Goal: Task Accomplishment & Management: Use online tool/utility

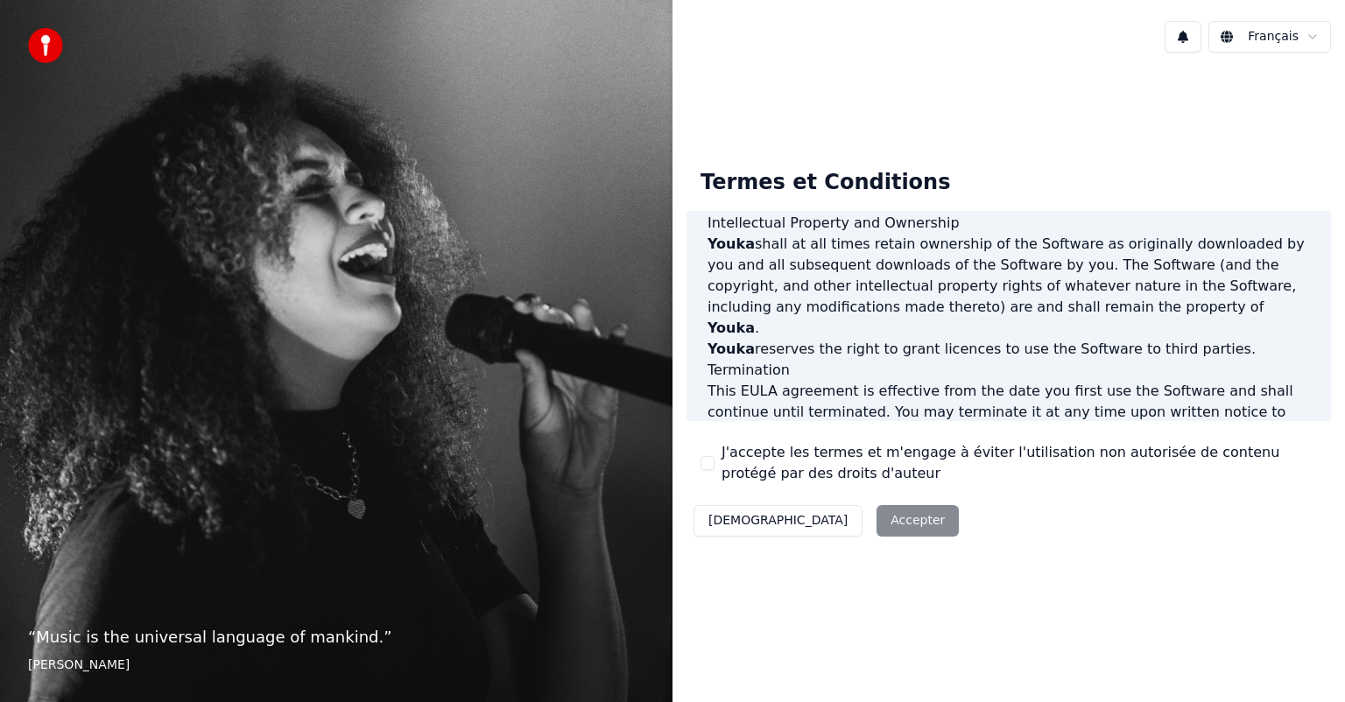
scroll to position [945, 0]
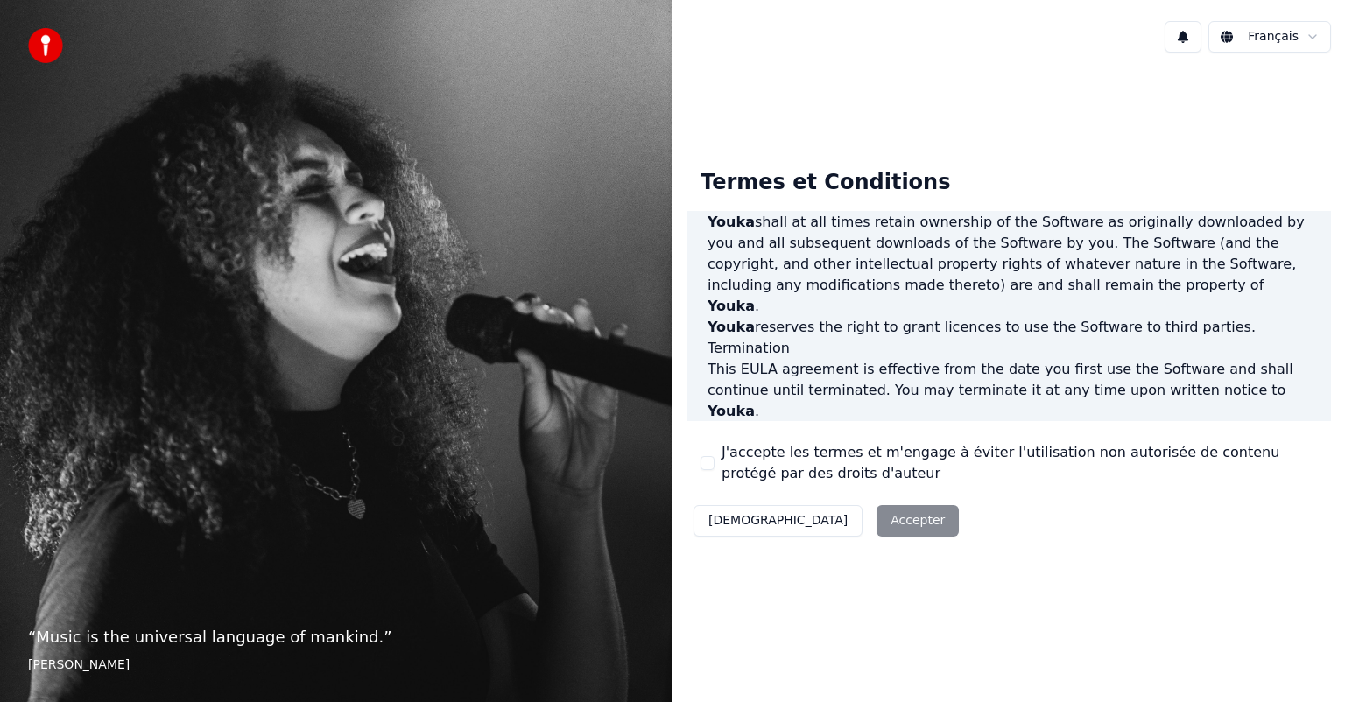
click at [849, 522] on div "Décliner Accepter" at bounding box center [826, 521] width 279 height 46
click at [823, 523] on div "Décliner Accepter" at bounding box center [826, 521] width 279 height 46
click at [820, 521] on div "Décliner Accepter" at bounding box center [826, 521] width 279 height 46
click at [818, 521] on div "Décliner Accepter" at bounding box center [826, 521] width 279 height 46
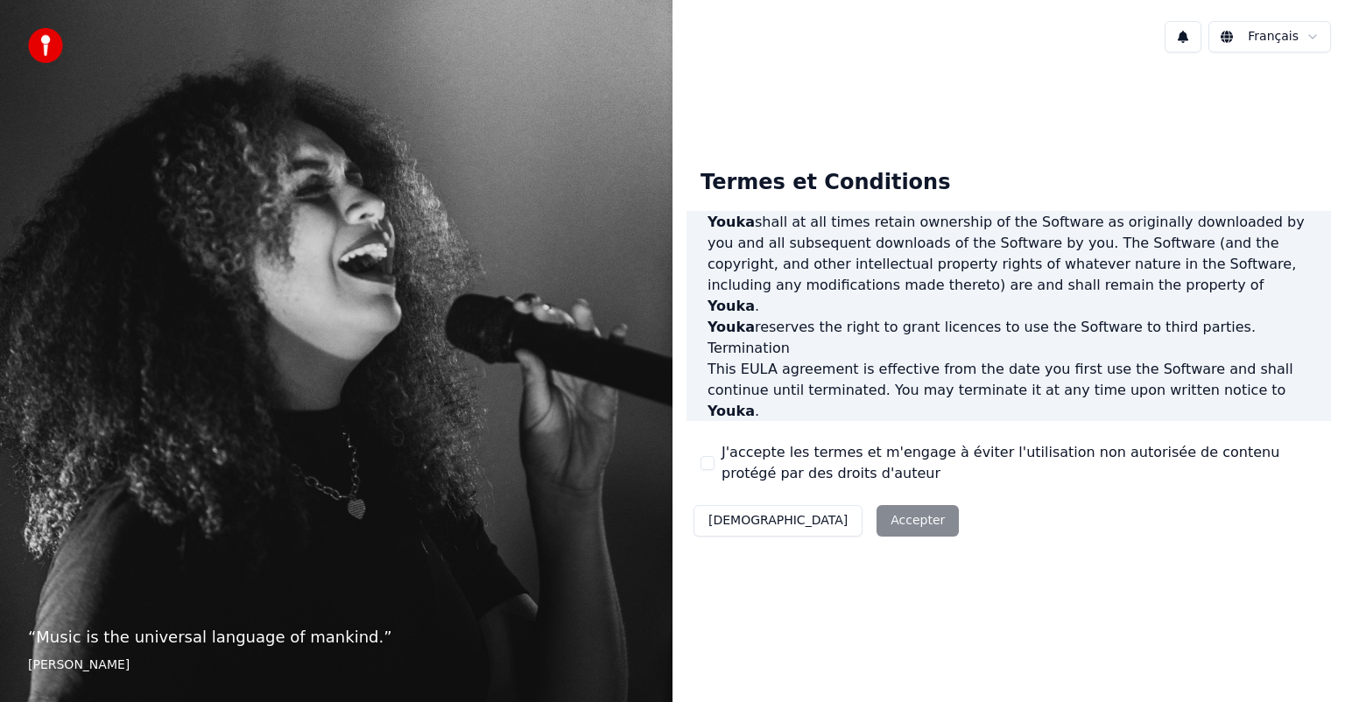
click at [999, 613] on div "Termes et Conditions End-User License Agreement ([PERSON_NAME]) of Youka This E…" at bounding box center [1009, 350] width 673 height 566
click at [820, 522] on div "Décliner Accepter" at bounding box center [826, 521] width 279 height 46
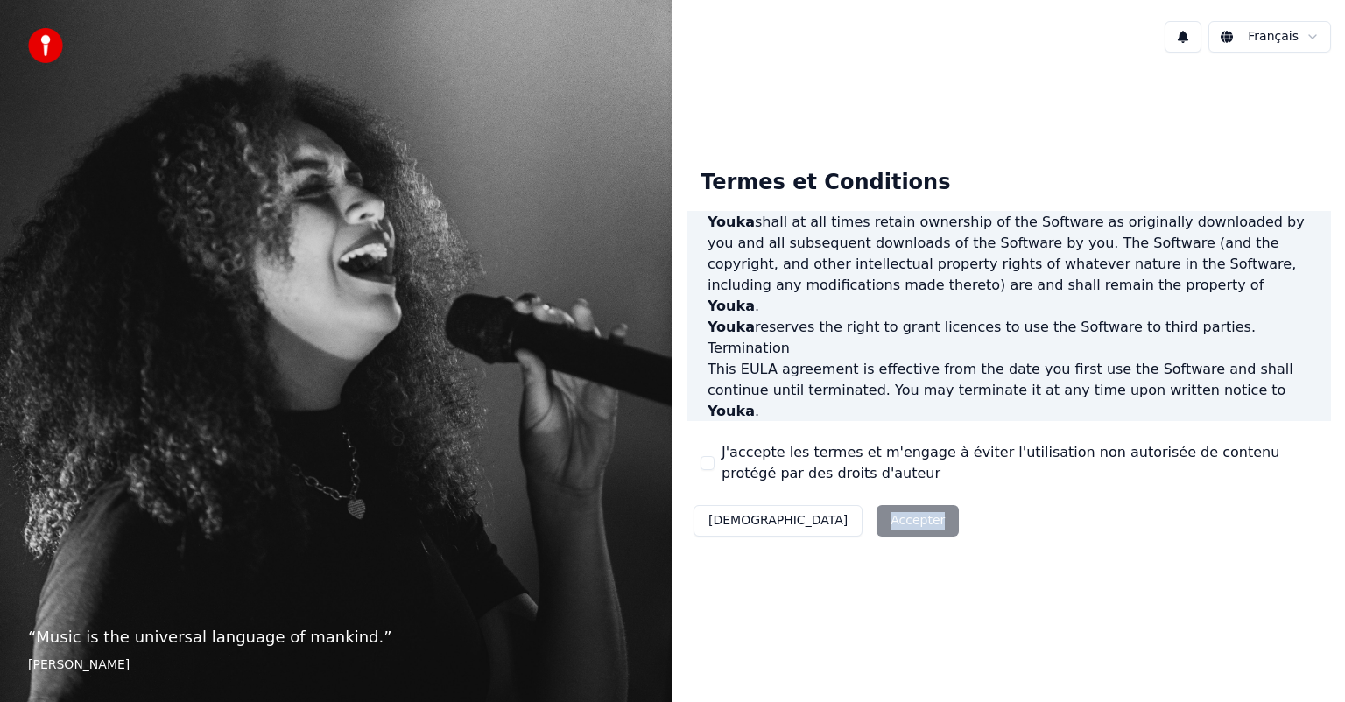
click at [820, 522] on div "Décliner Accepter" at bounding box center [826, 521] width 279 height 46
click at [823, 528] on div "Décliner Accepter" at bounding box center [826, 521] width 279 height 46
click at [1019, 606] on div "Termes et Conditions End-User License Agreement ([PERSON_NAME]) of Youka This E…" at bounding box center [1009, 350] width 673 height 566
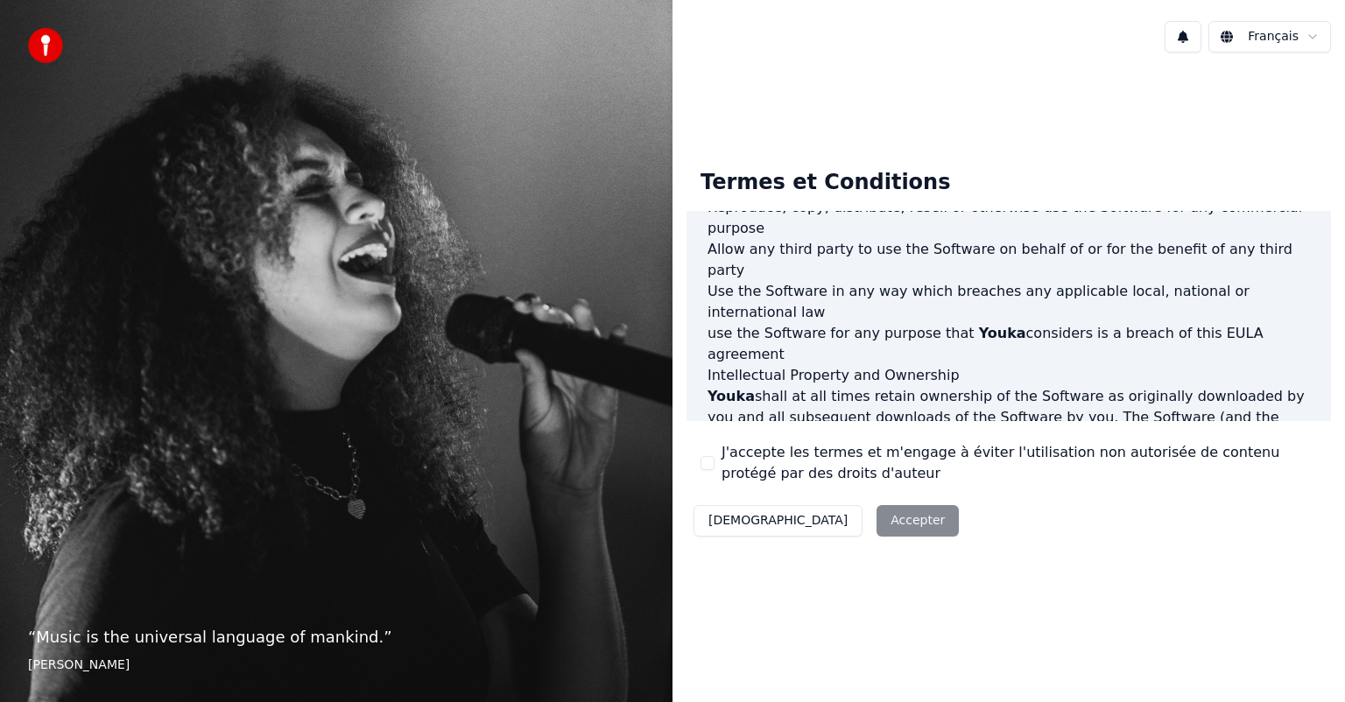
scroll to position [876, 0]
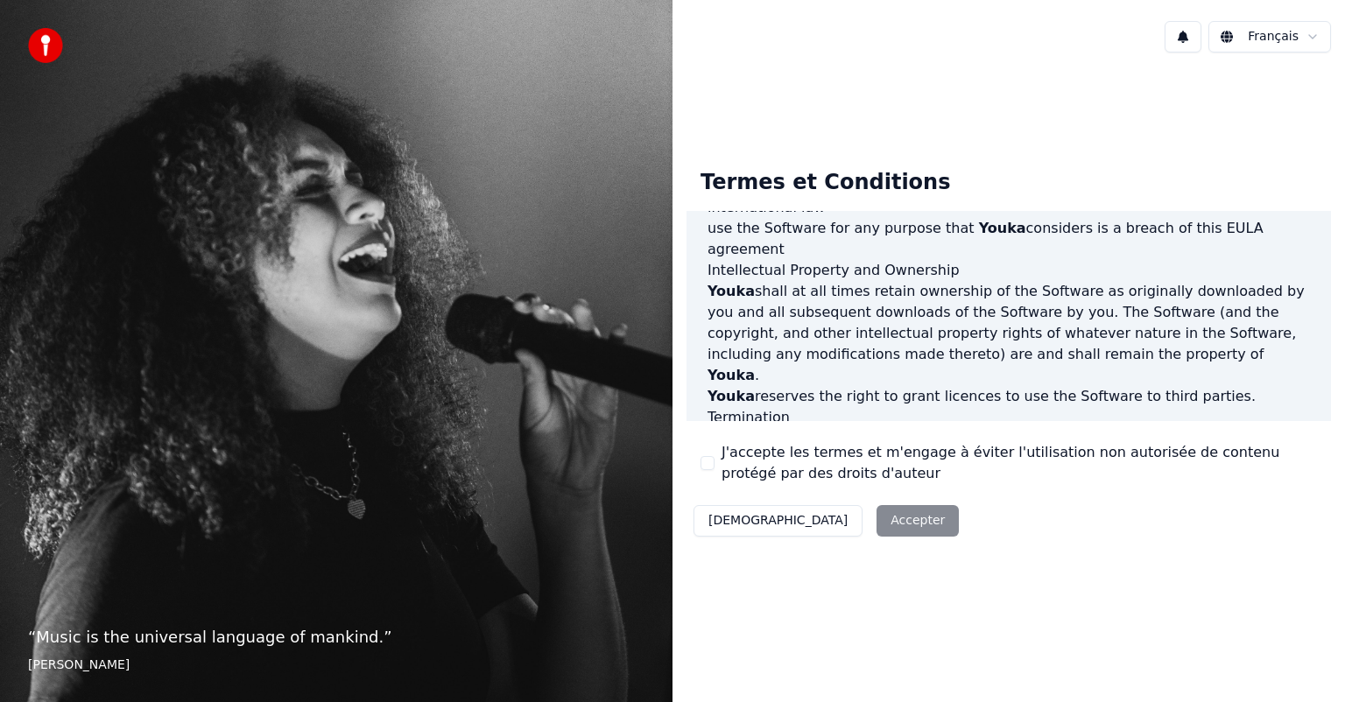
click at [704, 463] on button "J'accepte les termes et m'engage à éviter l'utilisation non autorisée de conten…" at bounding box center [708, 463] width 14 height 14
click at [877, 523] on button "Accepter" at bounding box center [918, 521] width 82 height 32
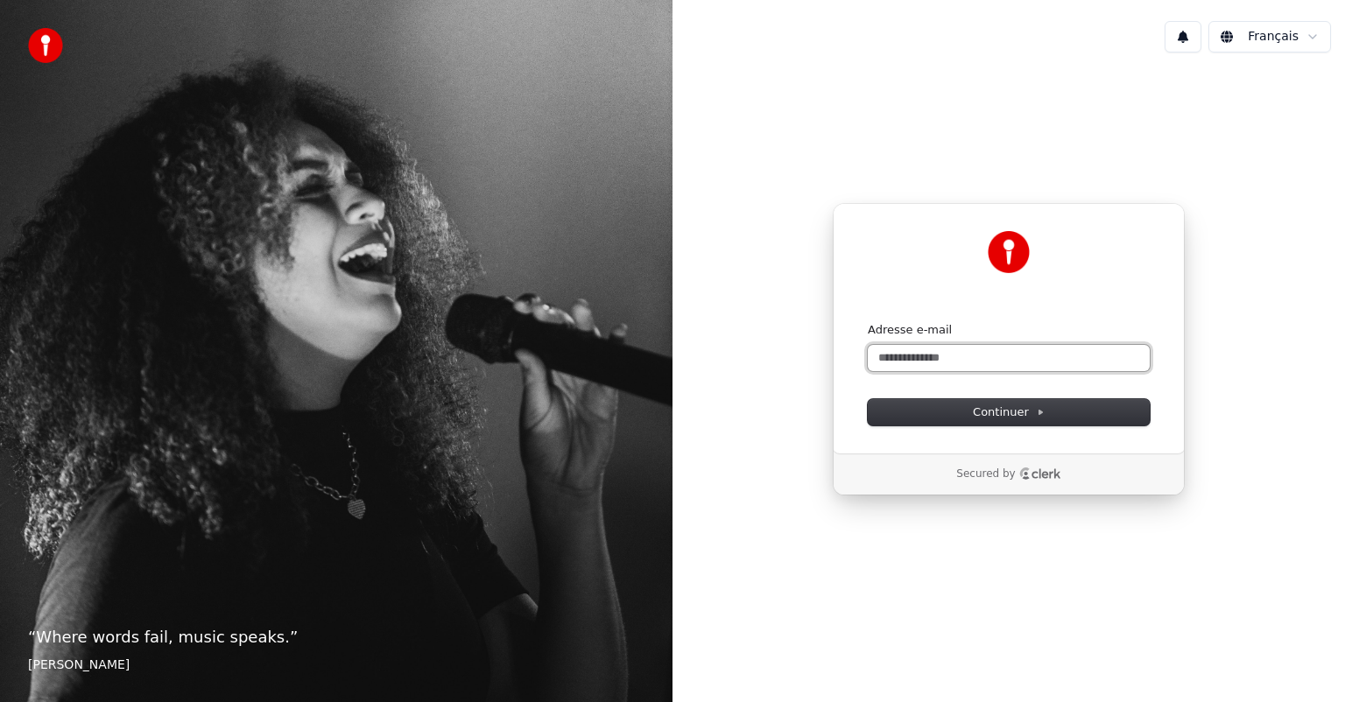
click at [1073, 357] on input "Adresse e-mail" at bounding box center [1009, 358] width 282 height 26
click at [1051, 410] on button "Continuer" at bounding box center [1009, 412] width 282 height 26
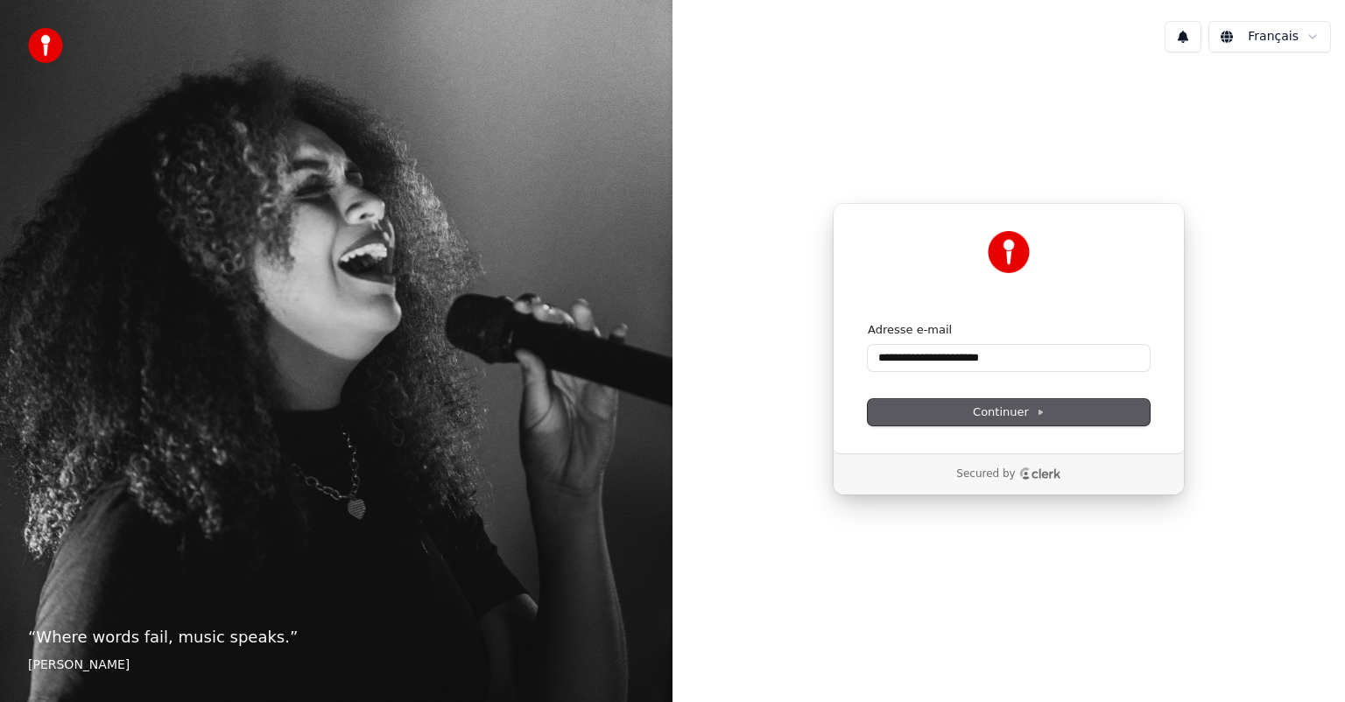
type input "**********"
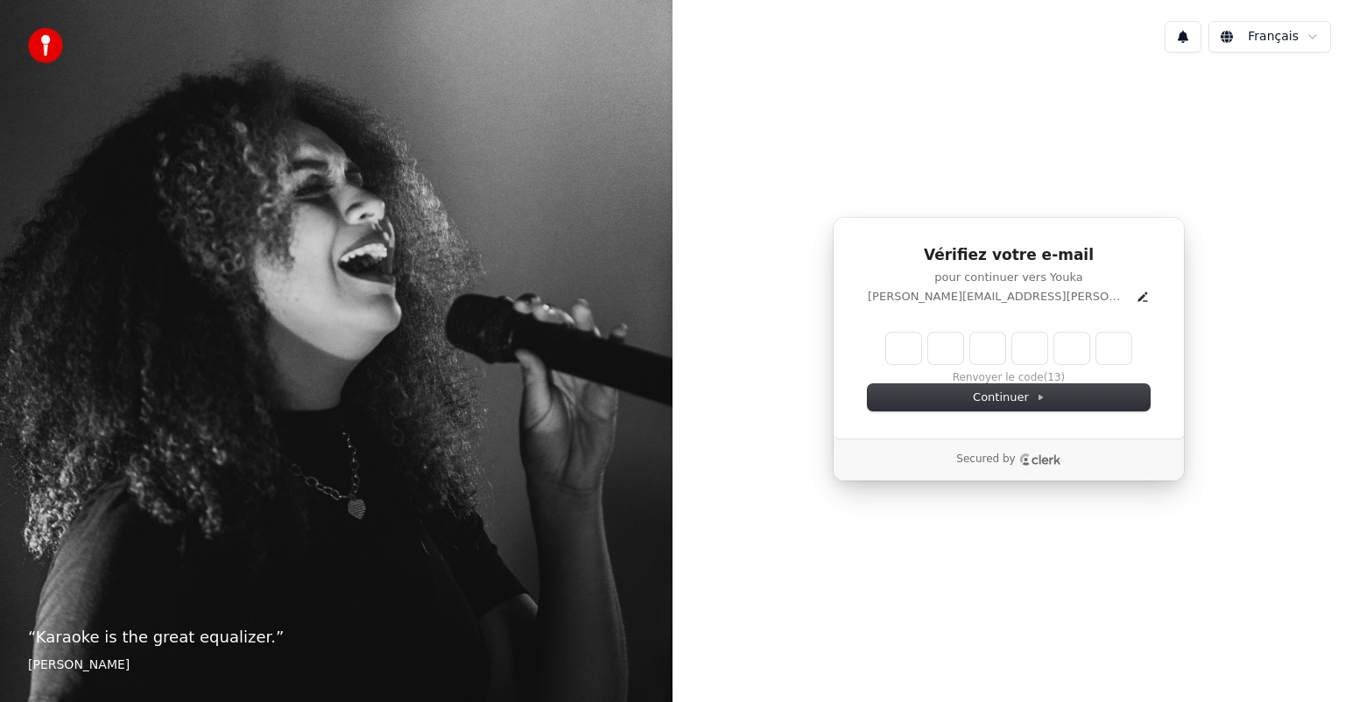
click at [898, 351] on input "Enter verification code" at bounding box center [1008, 349] width 245 height 32
type input "******"
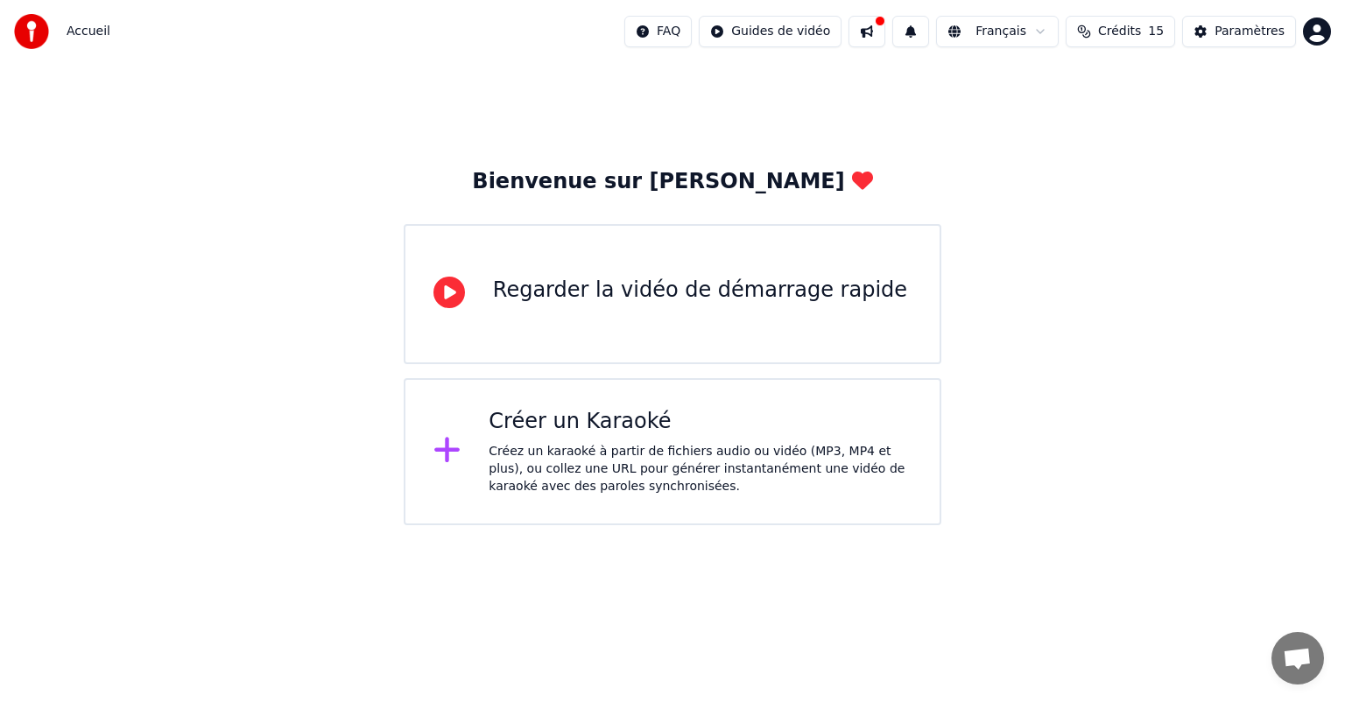
click at [645, 443] on div "Créez un karaoké à partir de fichiers audio ou vidéo (MP3, MP4 et plus), ou col…" at bounding box center [700, 469] width 423 height 53
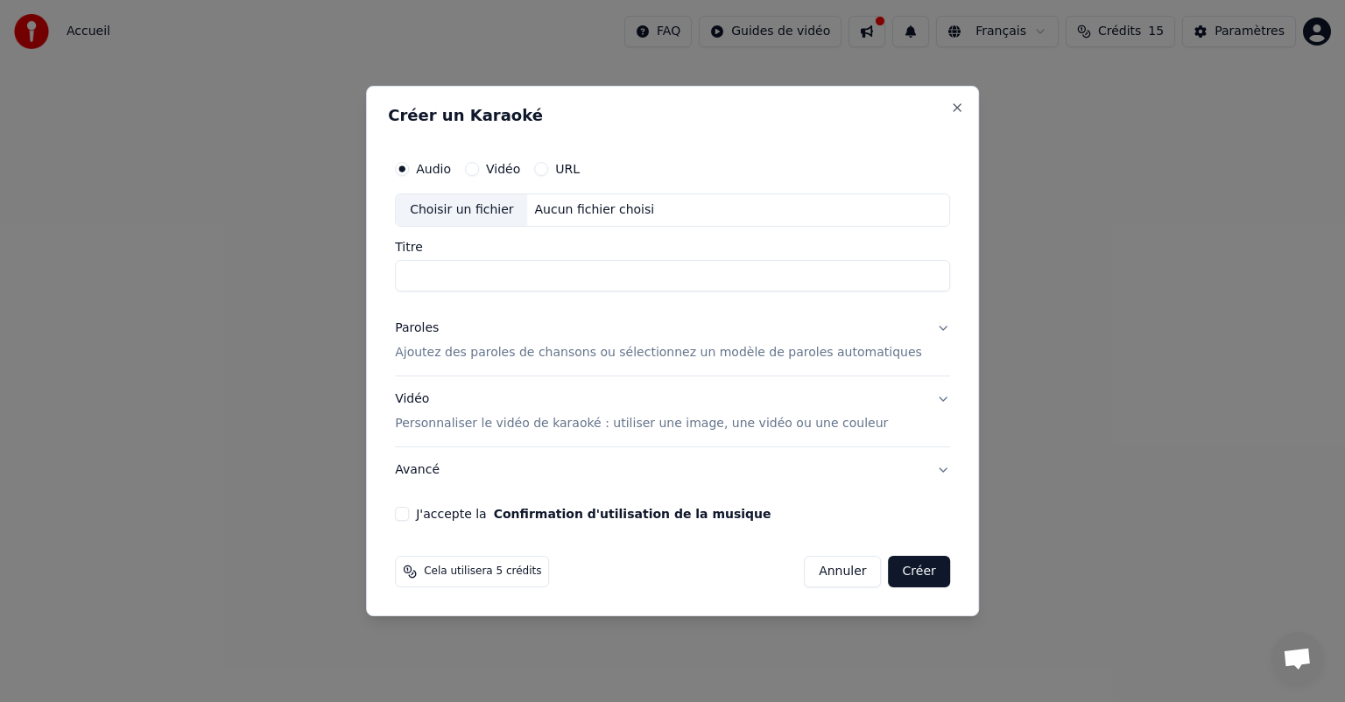
click at [636, 277] on input "Titre" at bounding box center [672, 276] width 555 height 32
type input "**********"
click at [451, 168] on label "Audio" at bounding box center [433, 169] width 35 height 12
click at [409, 168] on button "Audio" at bounding box center [402, 169] width 14 height 14
click at [476, 349] on p "Ajoutez des paroles de chansons ou sélectionnez un modèle de paroles automatiqu…" at bounding box center [658, 353] width 527 height 18
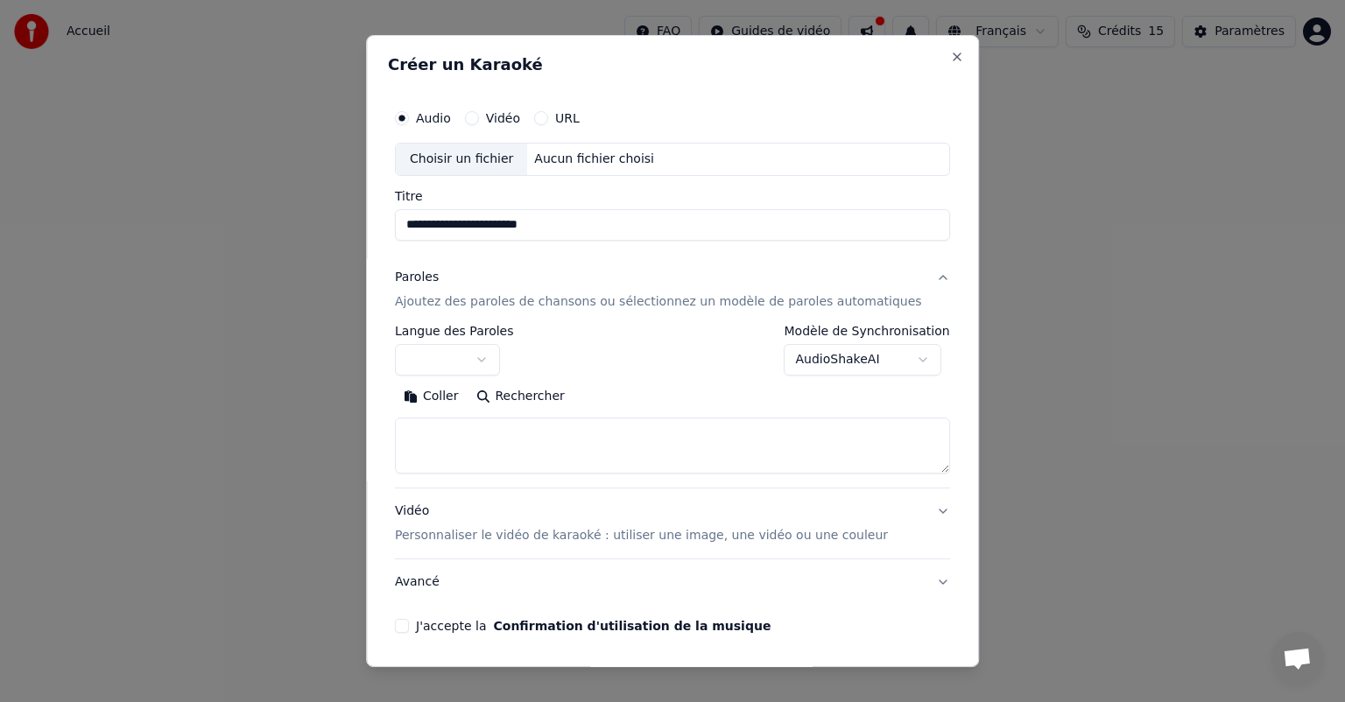
click at [499, 357] on button "button" at bounding box center [447, 360] width 105 height 32
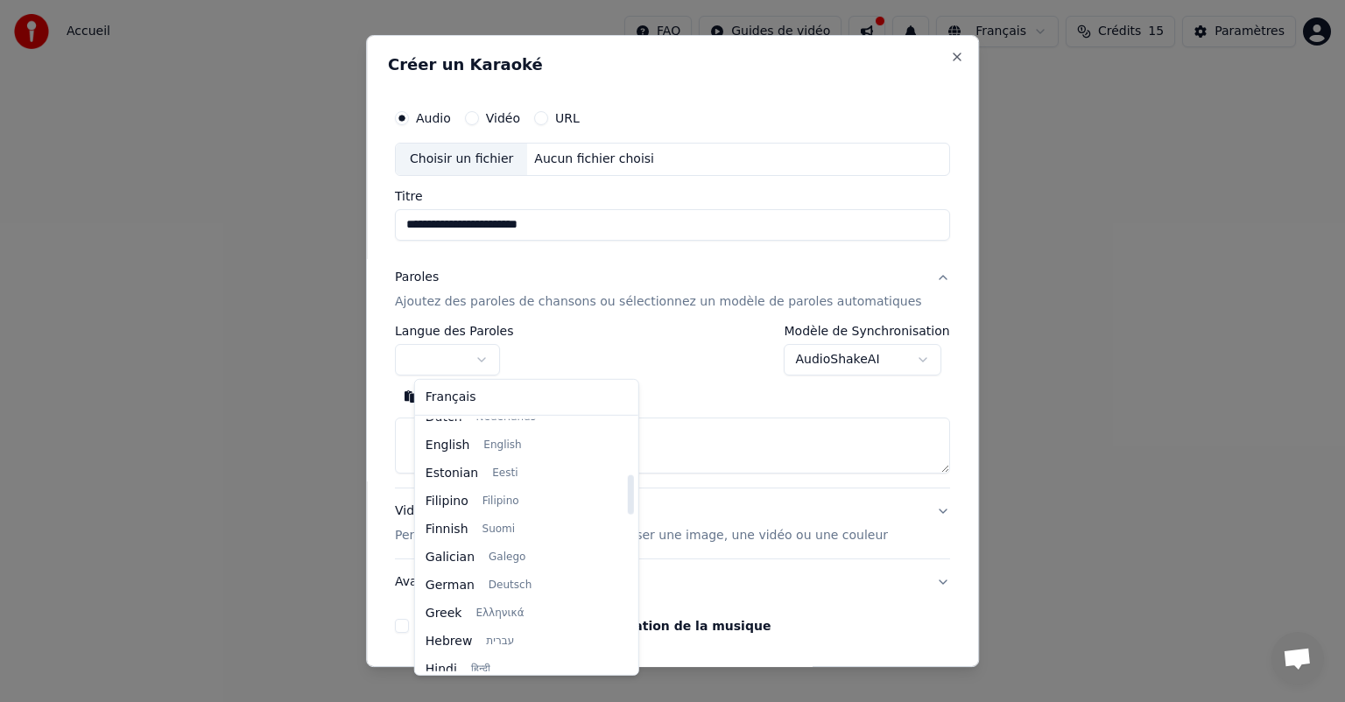
scroll to position [350, 0]
select select "**"
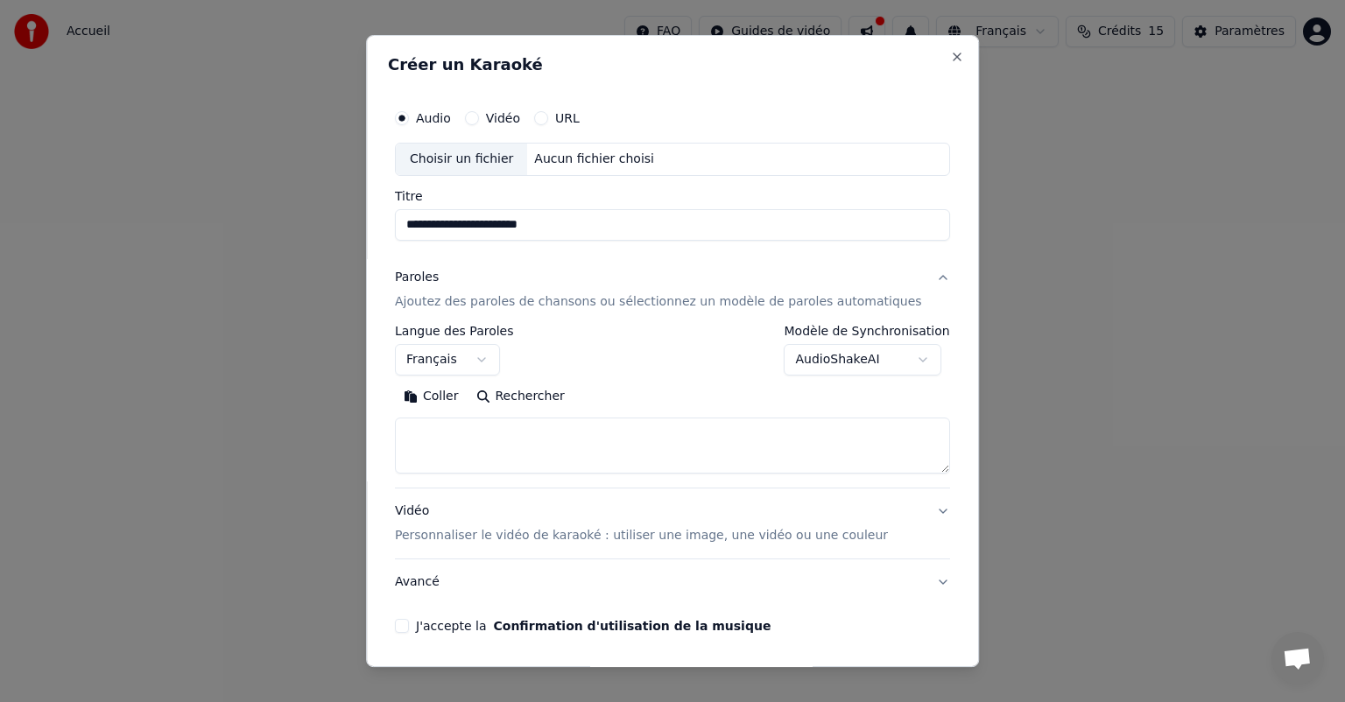
click at [797, 362] on body "**********" at bounding box center [672, 262] width 1345 height 525
click at [472, 434] on textarea at bounding box center [672, 446] width 555 height 56
paste textarea "**********"
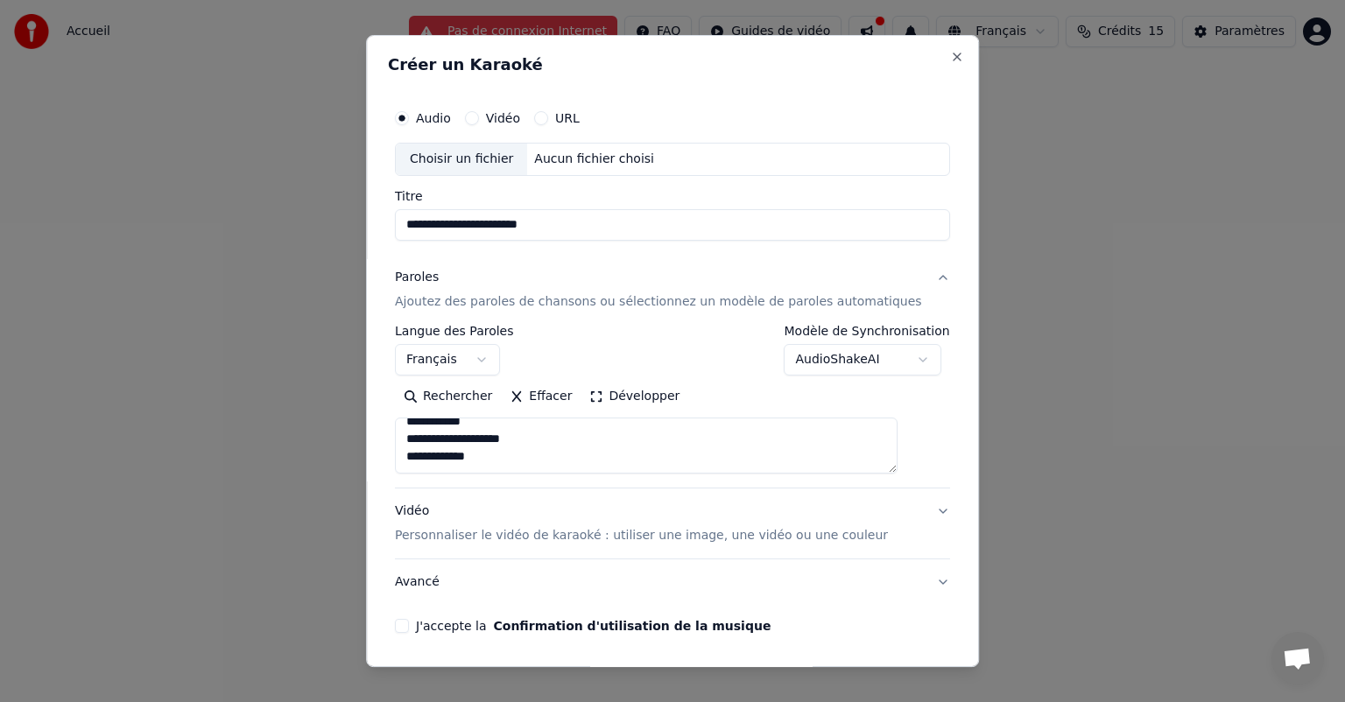
scroll to position [1167, 0]
type textarea "**********"
click at [909, 509] on button "Vidéo Personnaliser le vidéo de karaoké : utiliser une image, une vidéo ou une …" at bounding box center [672, 524] width 555 height 70
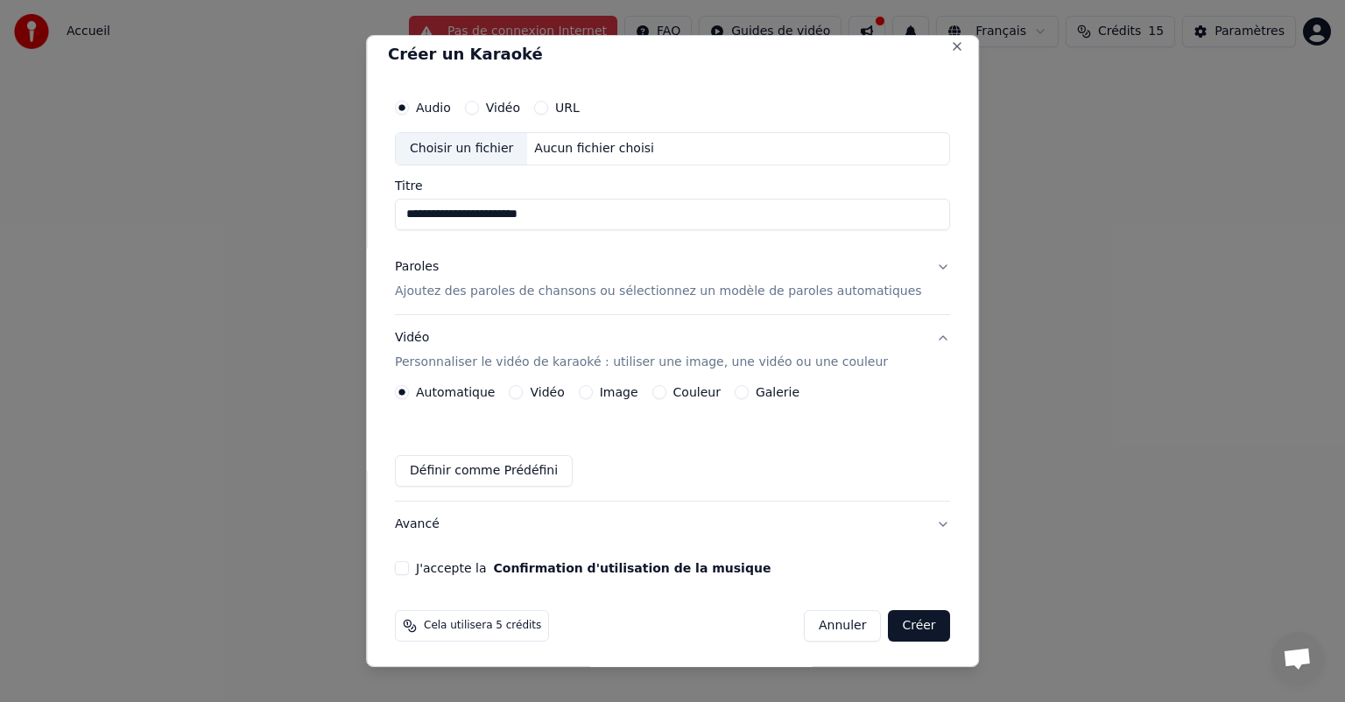
scroll to position [13, 0]
click at [666, 390] on button "Couleur" at bounding box center [659, 390] width 14 height 14
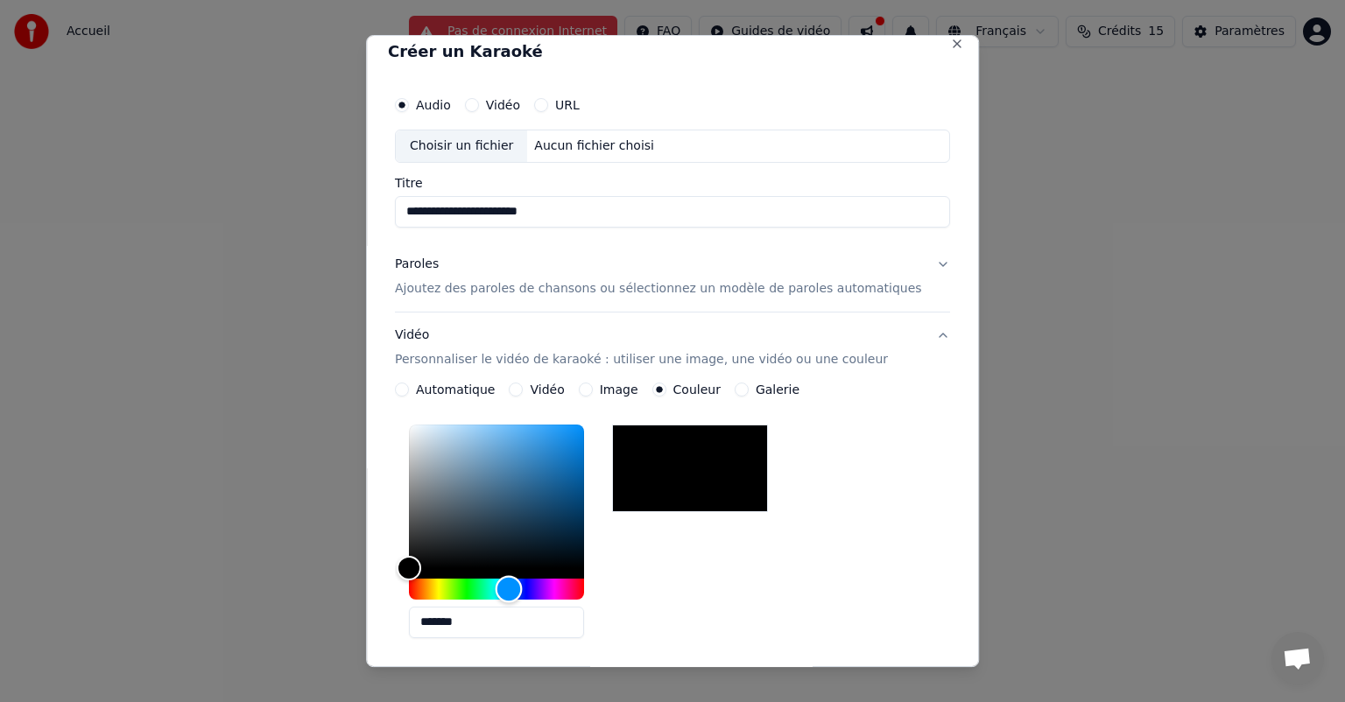
click at [528, 595] on div "Hue" at bounding box center [496, 589] width 175 height 21
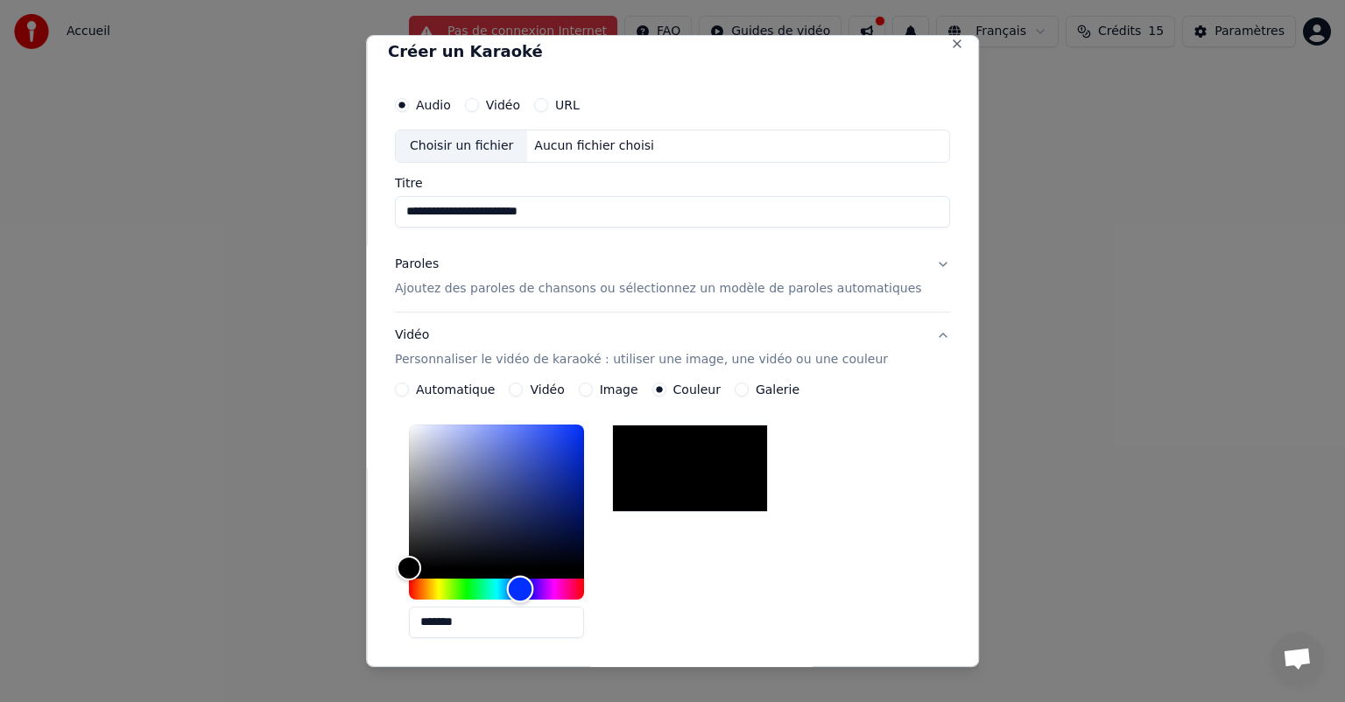
click at [534, 589] on div "Hue" at bounding box center [520, 589] width 27 height 27
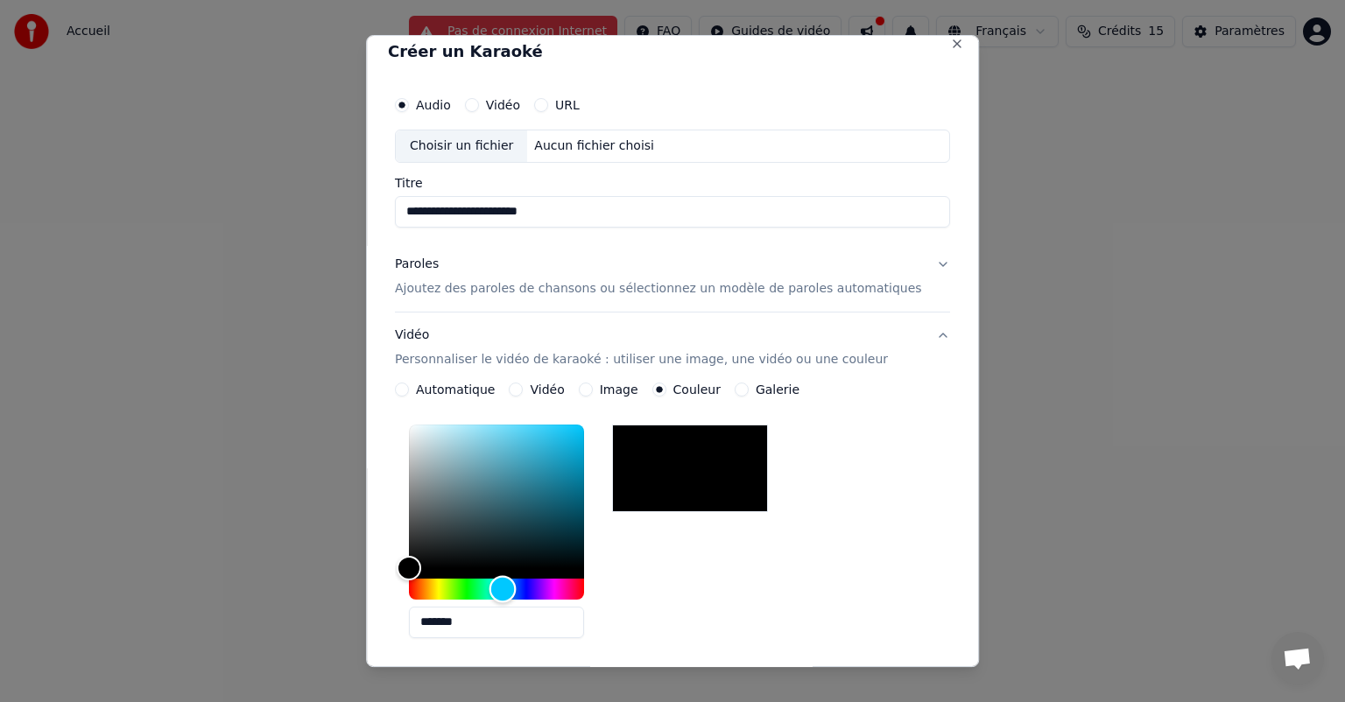
click at [522, 587] on div "Hue" at bounding box center [496, 589] width 175 height 21
click at [814, 582] on div "*******" at bounding box center [672, 535] width 555 height 235
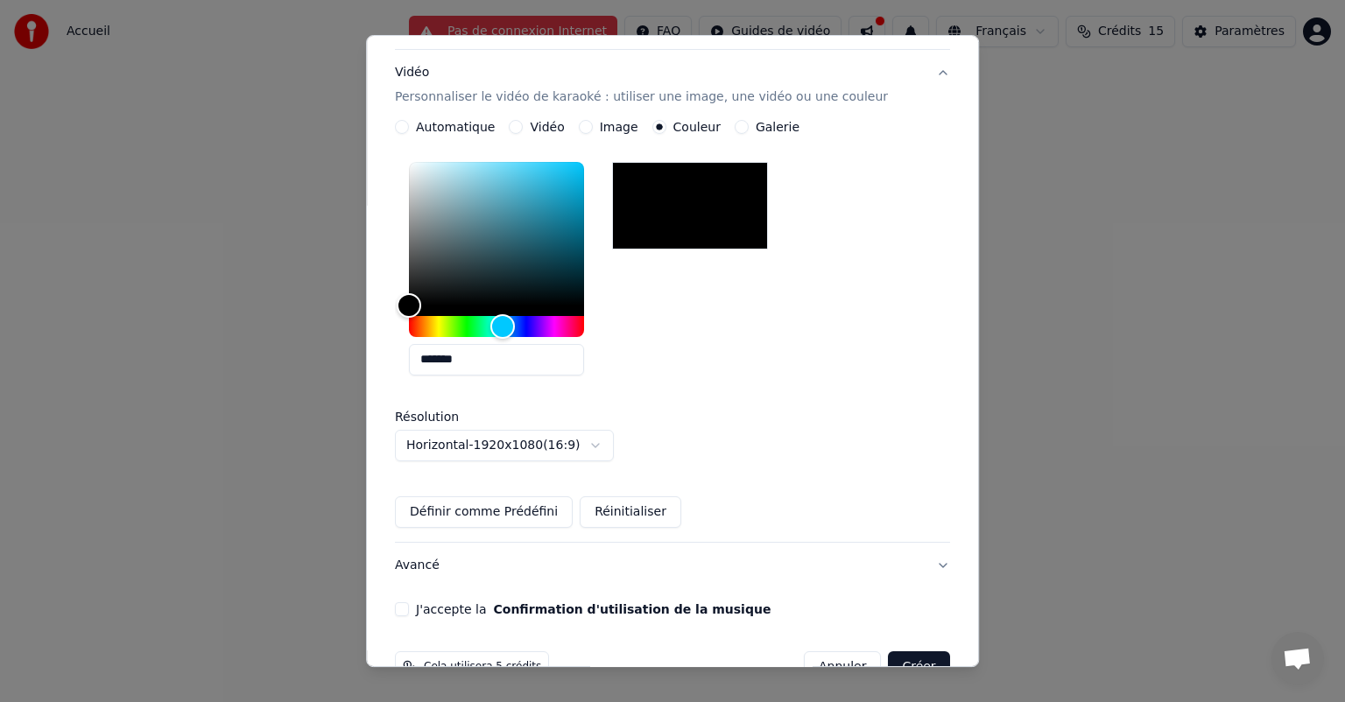
scroll to position [319, 0]
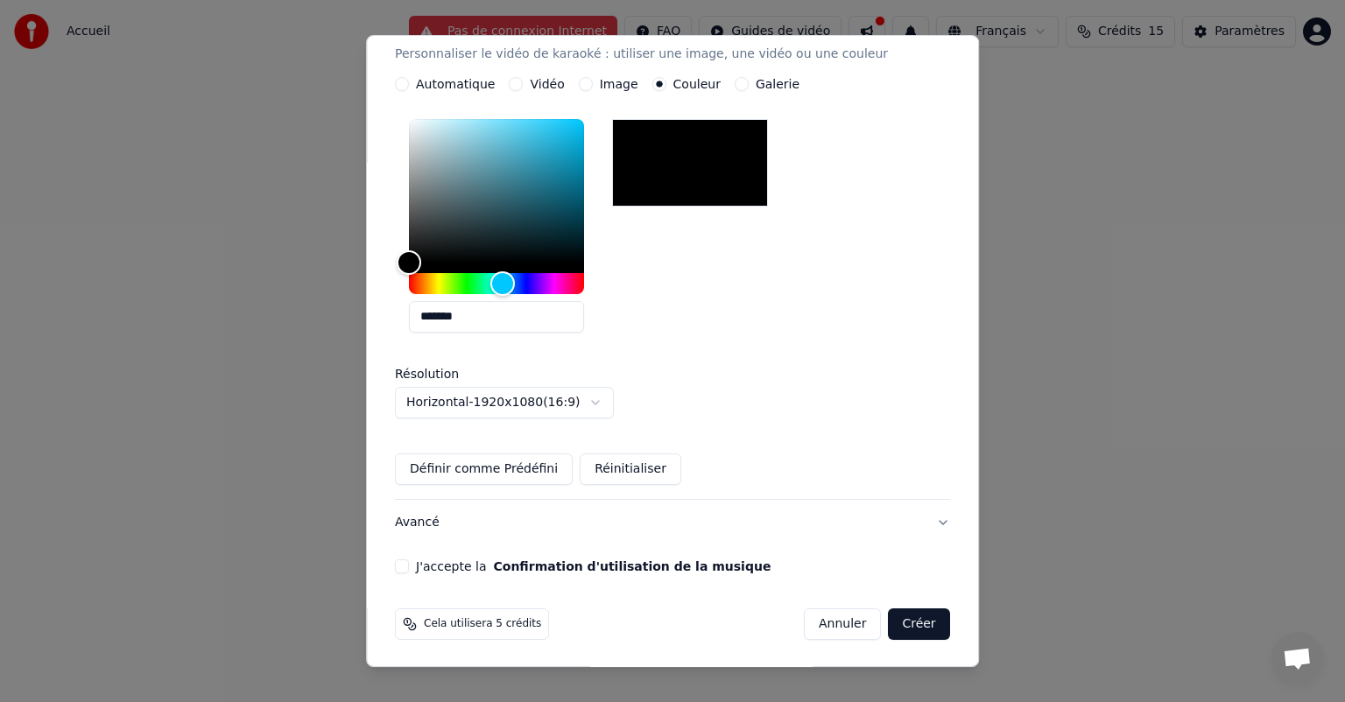
click at [409, 564] on button "J'accepte la Confirmation d'utilisation de la musique" at bounding box center [402, 567] width 14 height 14
click at [893, 624] on button "Créer" at bounding box center [919, 625] width 61 height 32
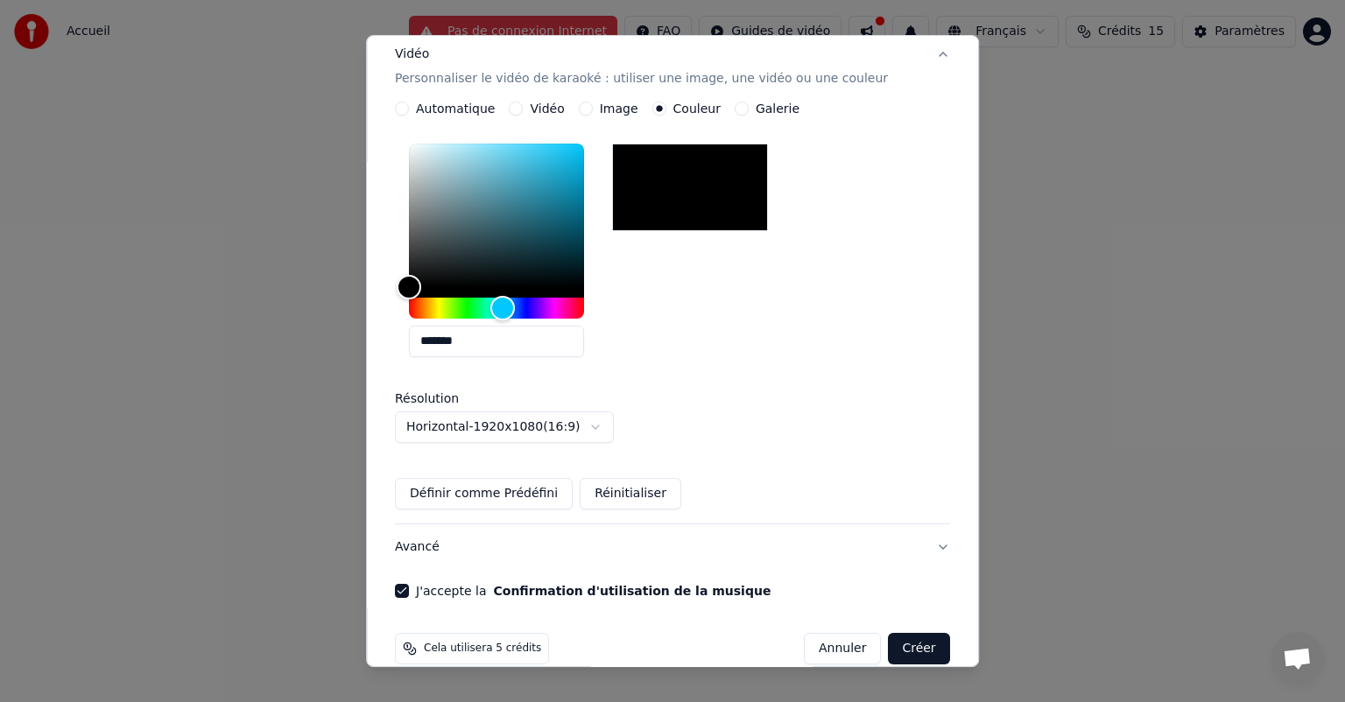
scroll to position [343, 0]
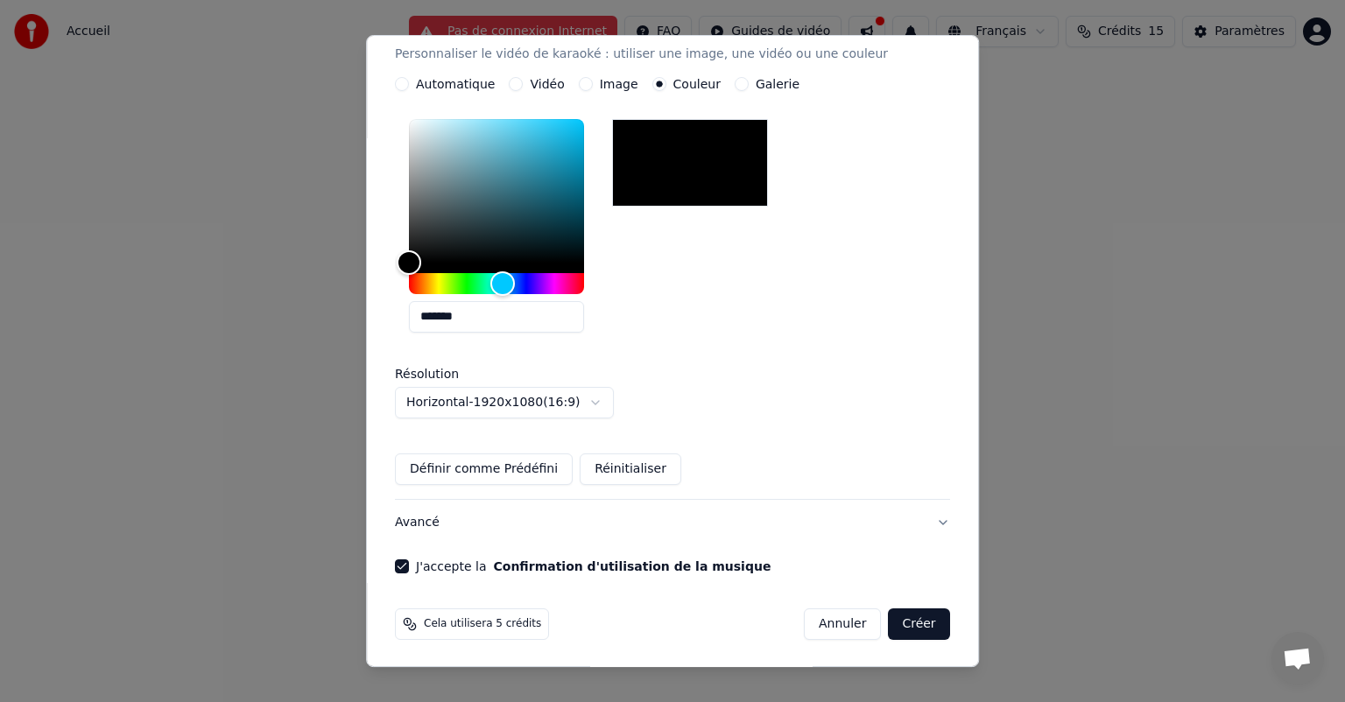
click at [890, 617] on button "Créer" at bounding box center [919, 625] width 61 height 32
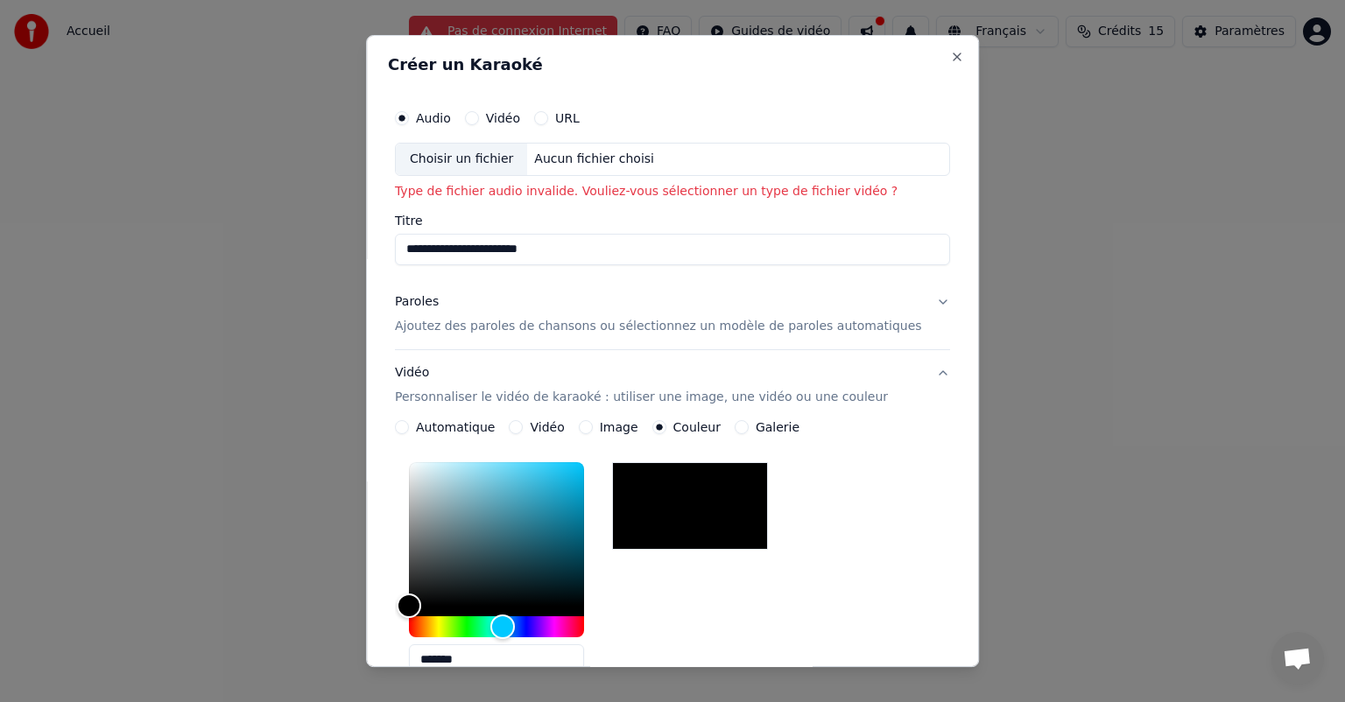
click at [520, 117] on label "Vidéo" at bounding box center [503, 118] width 34 height 12
click at [479, 117] on button "Vidéo" at bounding box center [472, 118] width 14 height 14
click at [411, 119] on div "**********" at bounding box center [672, 509] width 569 height 830
click at [428, 123] on div "Audio" at bounding box center [423, 118] width 56 height 14
click at [409, 112] on button "Audio" at bounding box center [402, 118] width 14 height 14
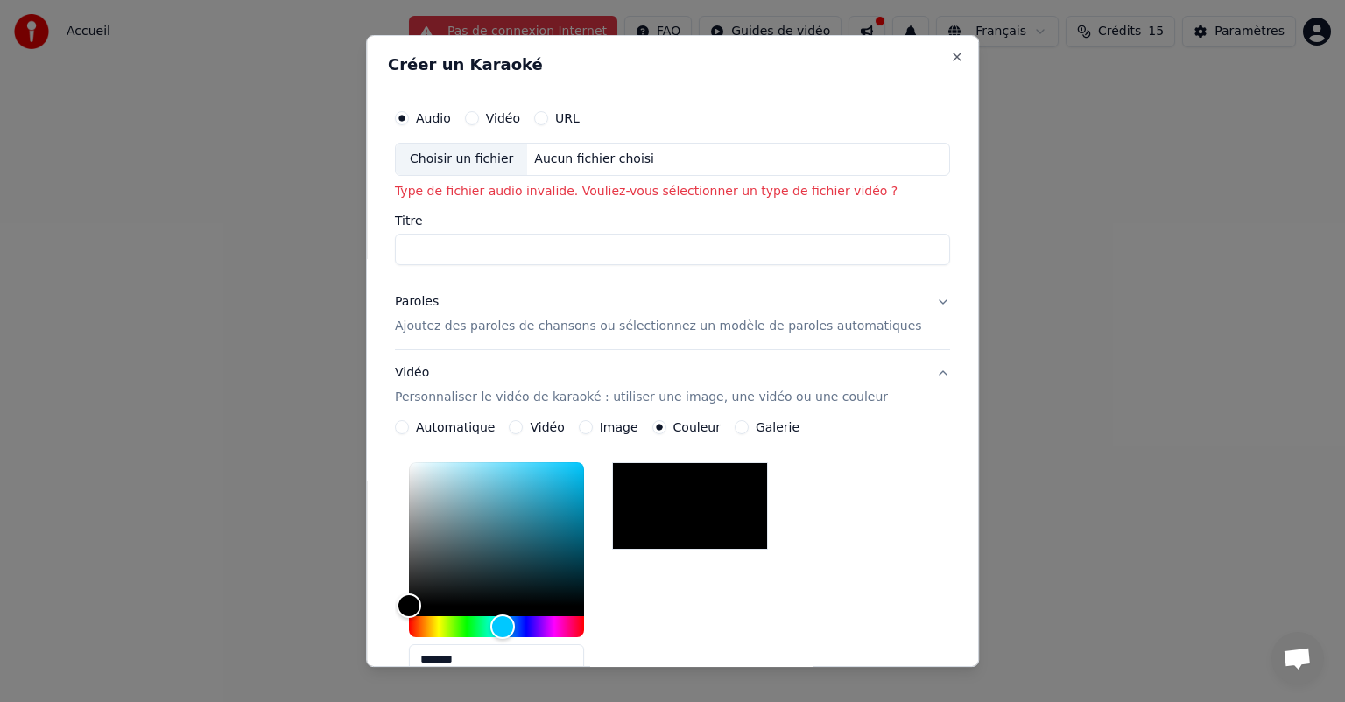
click at [479, 119] on button "Vidéo" at bounding box center [472, 118] width 14 height 14
click at [409, 119] on button "Audio" at bounding box center [402, 118] width 14 height 14
click at [480, 163] on div "Choisir un fichier" at bounding box center [461, 160] width 131 height 32
click at [487, 159] on div "Choisir un fichier" at bounding box center [461, 160] width 131 height 32
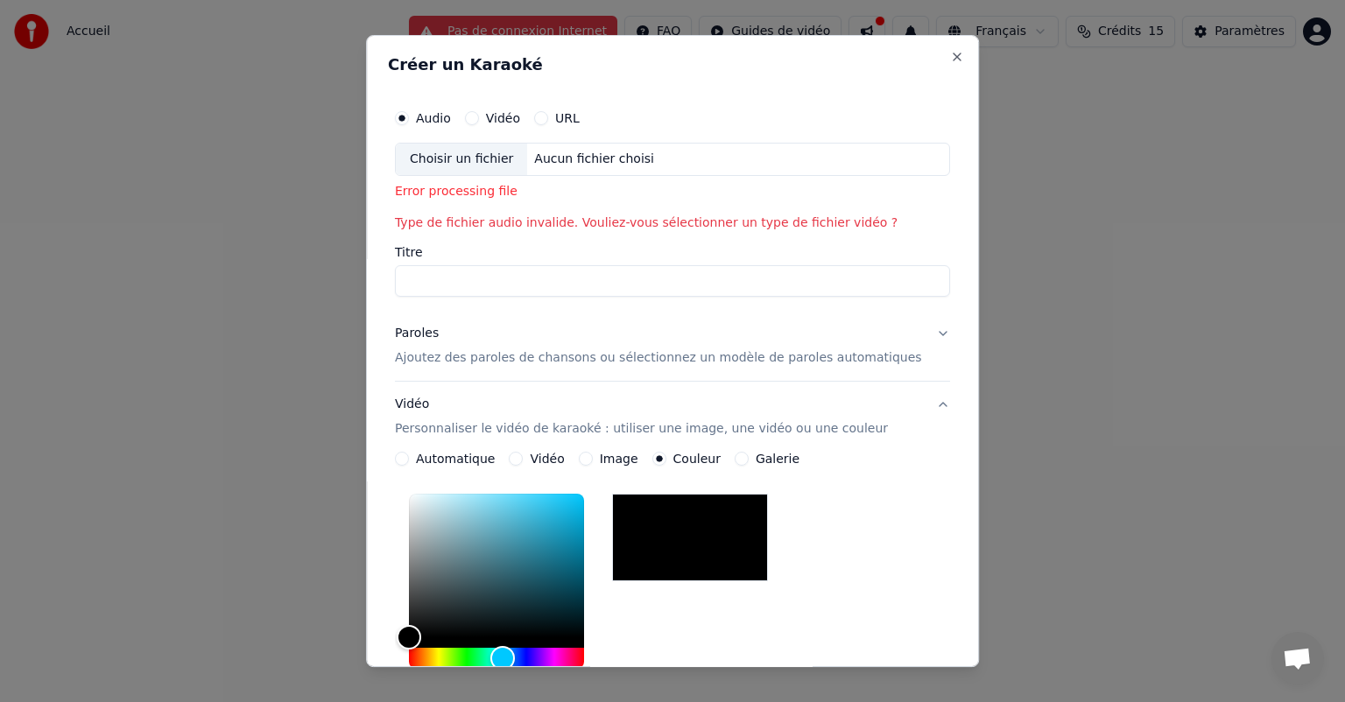
click at [494, 162] on div "Choisir un fichier" at bounding box center [461, 160] width 131 height 32
click at [479, 116] on button "Vidéo" at bounding box center [472, 118] width 14 height 14
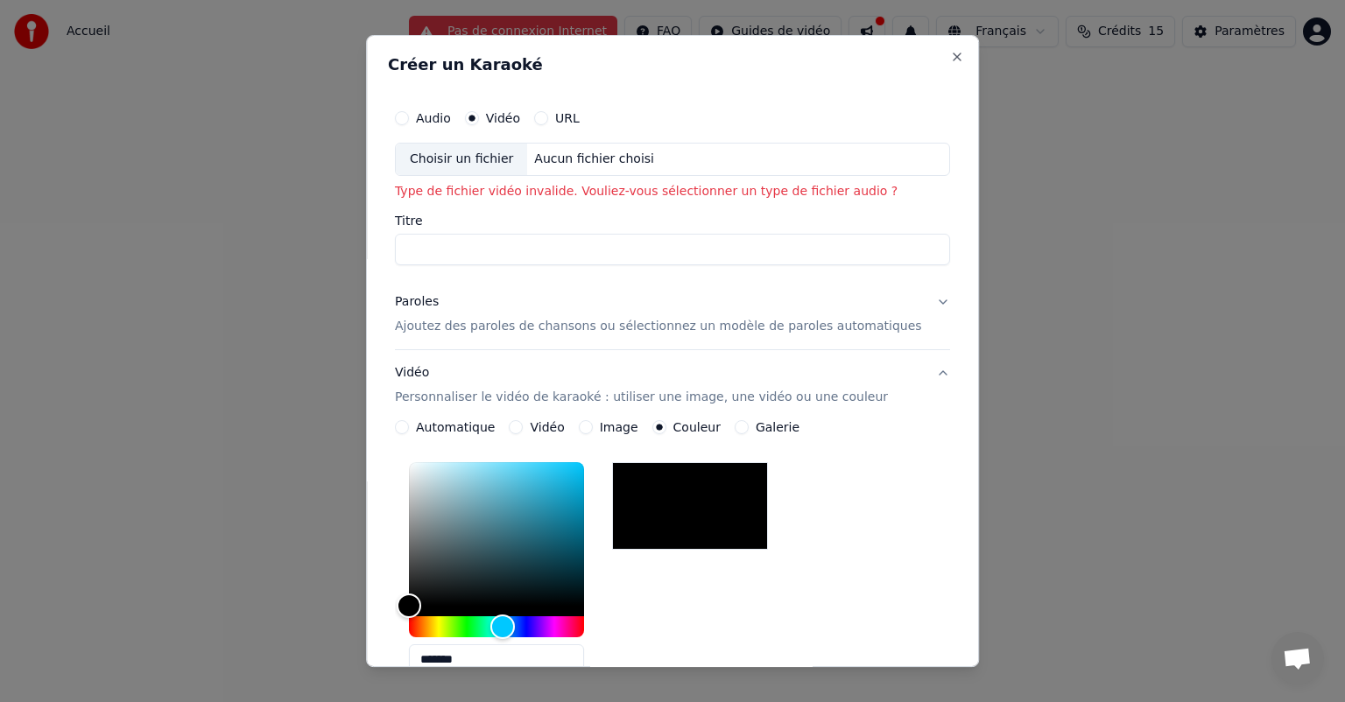
click at [496, 161] on div "Choisir un fichier" at bounding box center [461, 160] width 131 height 32
click at [409, 119] on button "Audio" at bounding box center [402, 118] width 14 height 14
click at [445, 168] on div "Choisir un fichier" at bounding box center [461, 160] width 131 height 32
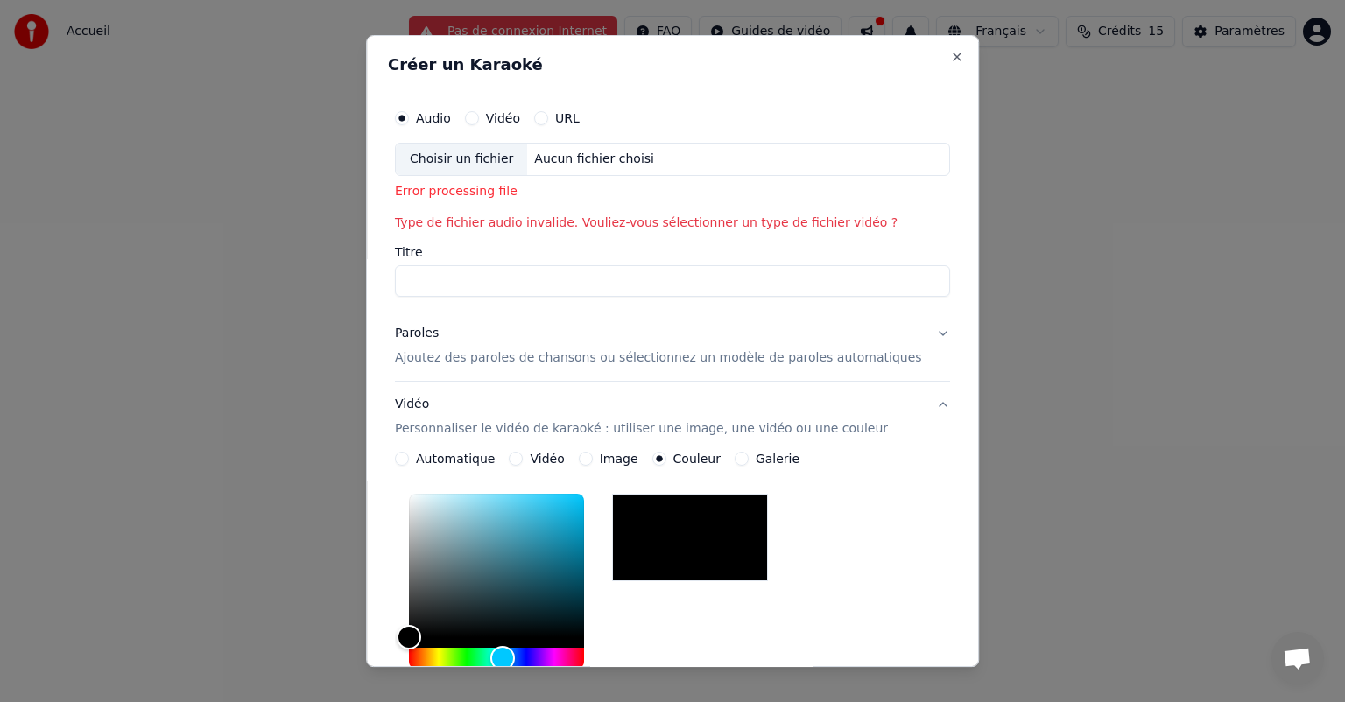
click at [462, 194] on div "Error processing file" at bounding box center [672, 192] width 555 height 18
click at [487, 228] on p "Type de fichier audio invalide. Vouliez-vous sélectionner un type de fichier vi…" at bounding box center [672, 224] width 555 height 18
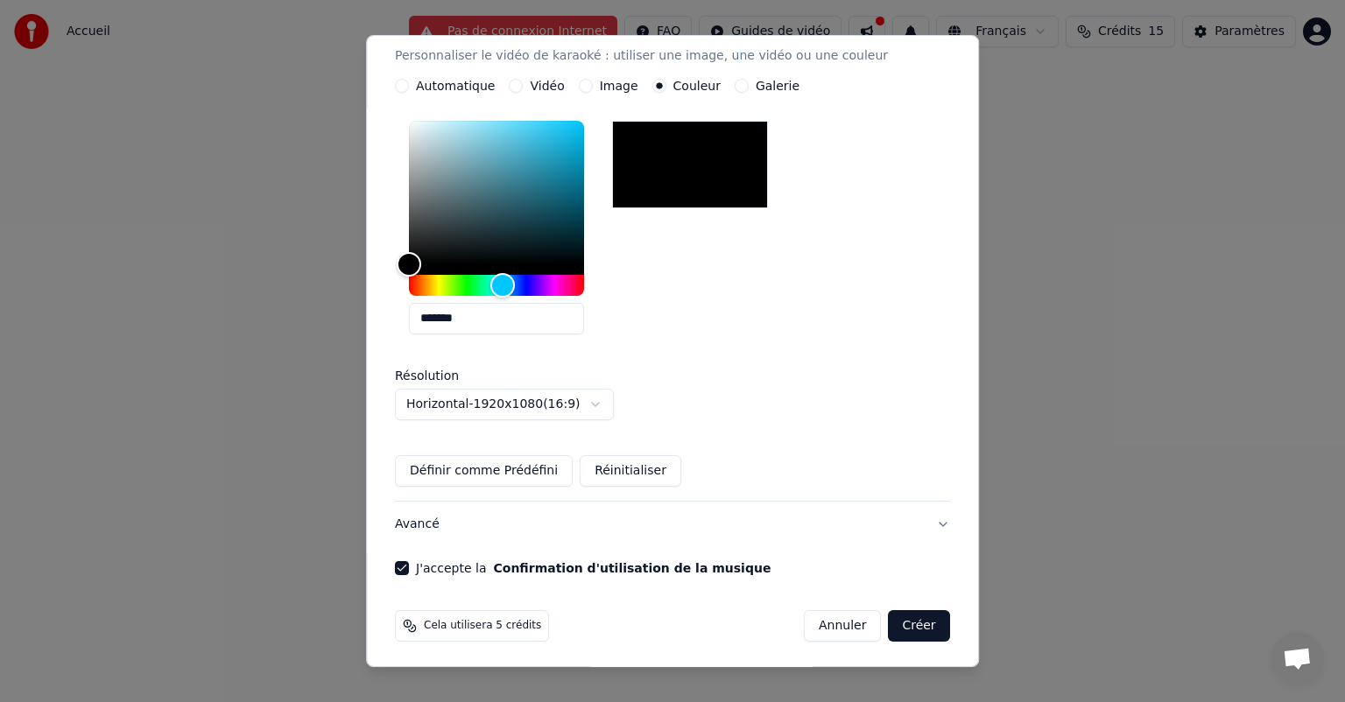
scroll to position [375, 0]
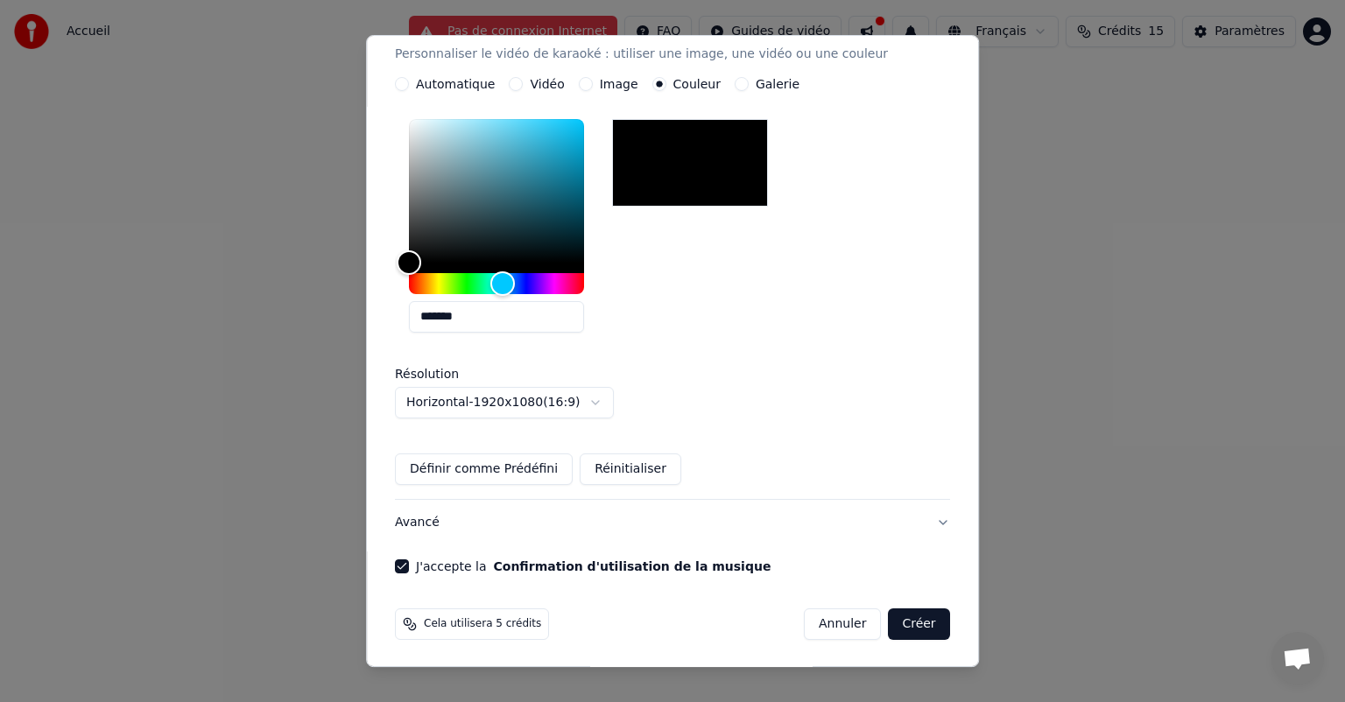
click at [893, 624] on button "Créer" at bounding box center [919, 625] width 61 height 32
click at [894, 625] on button "Créer" at bounding box center [919, 625] width 61 height 32
